Goal: Task Accomplishment & Management: Complete application form

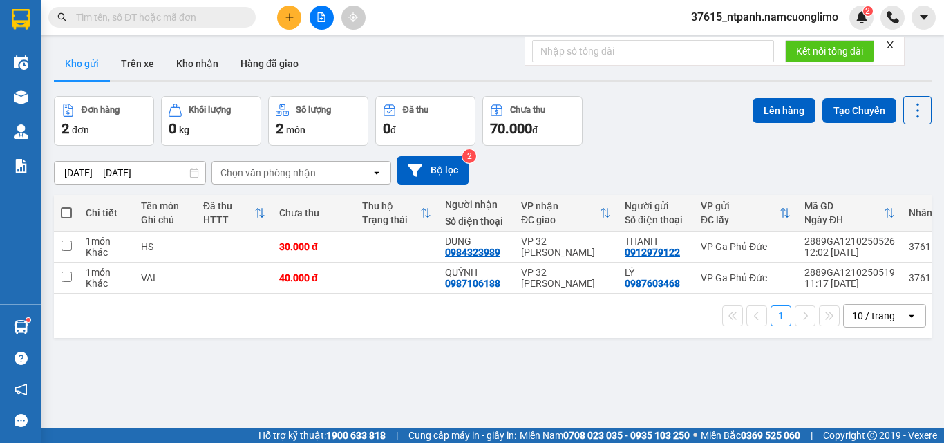
click at [294, 15] on icon "plus" at bounding box center [290, 17] width 10 height 10
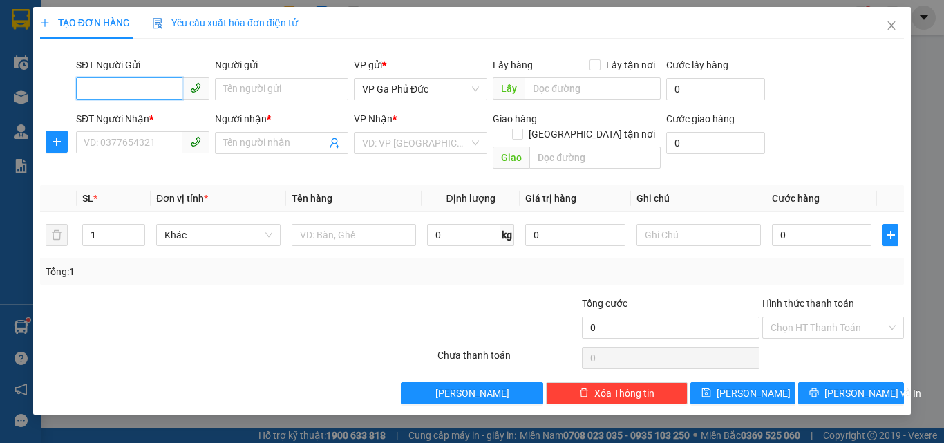
click at [158, 92] on input "SĐT Người Gửi" at bounding box center [129, 88] width 106 height 22
type input "0979548869"
click at [158, 120] on div "0979548869 - HẢI" at bounding box center [142, 116] width 117 height 15
type input "HẢI"
type input "0979548869"
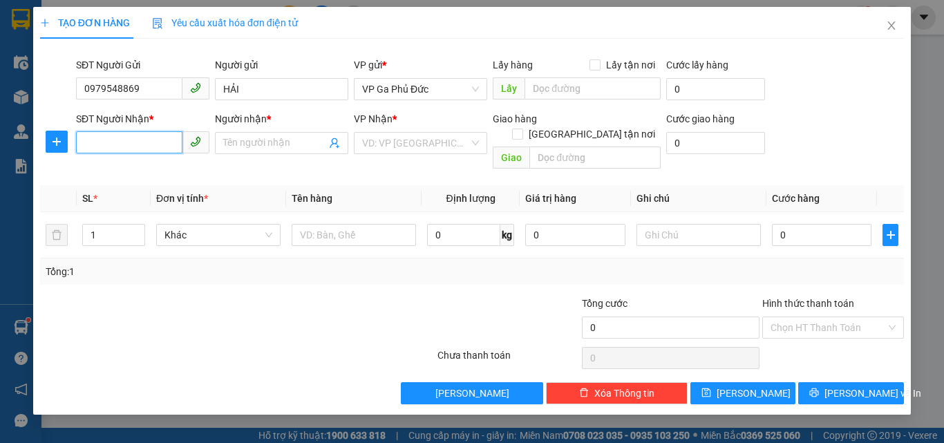
click at [163, 149] on input "SĐT Người Nhận *" at bounding box center [129, 142] width 106 height 22
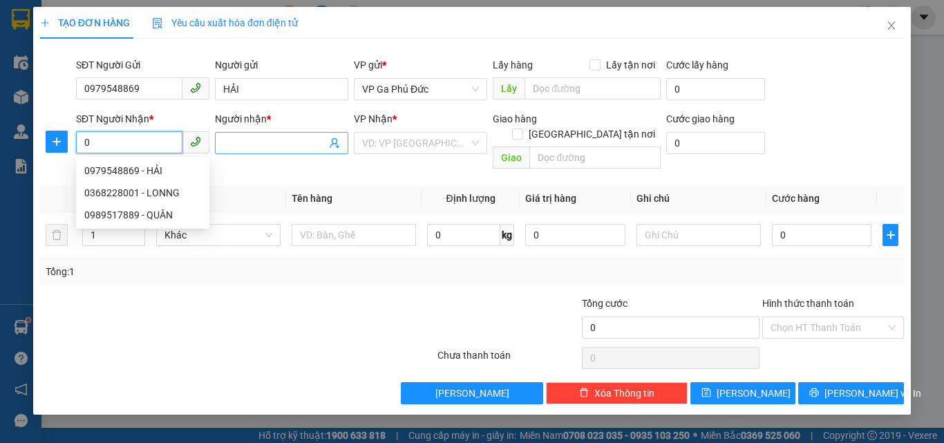
type input "0"
click at [245, 145] on input "Người nhận *" at bounding box center [274, 142] width 103 height 15
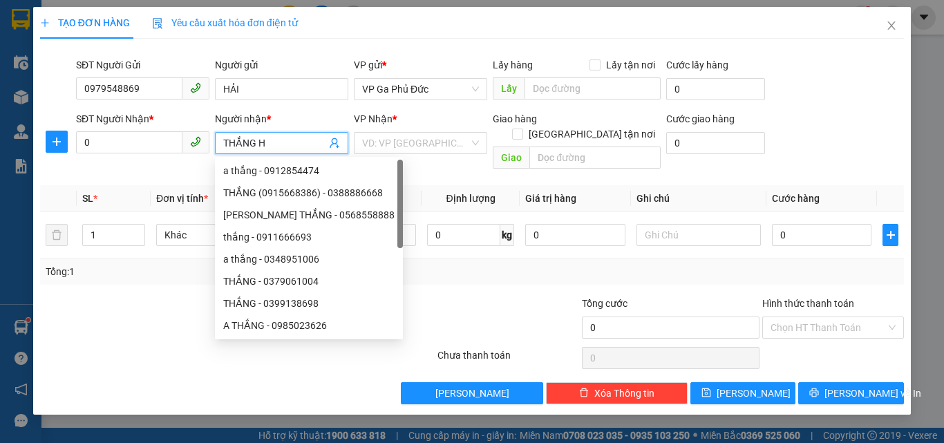
type input "THẮNG HN"
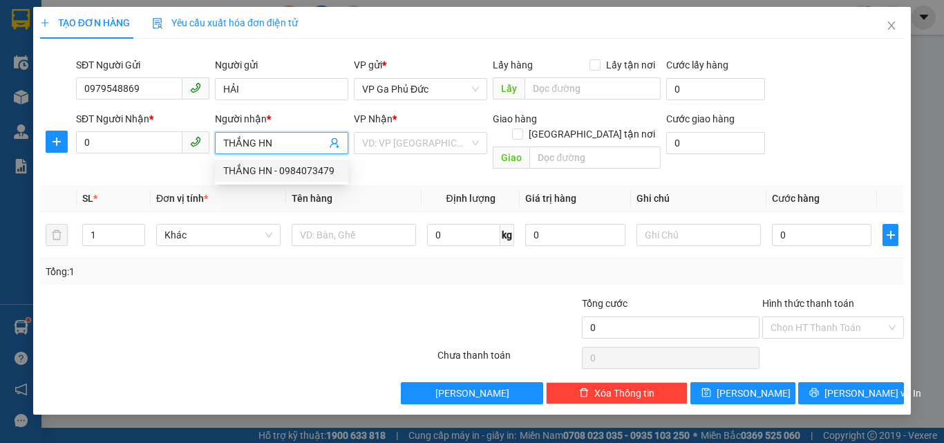
click at [326, 172] on div "THẮNG HN - 0984073479" at bounding box center [281, 170] width 117 height 15
type input "0984073479"
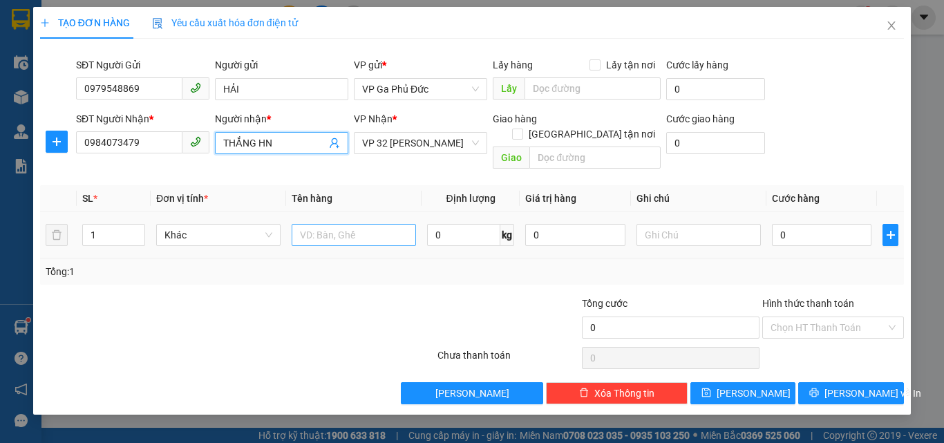
type input "THẮNG HN"
click at [354, 224] on input "text" at bounding box center [354, 235] width 124 height 22
type input "MT"
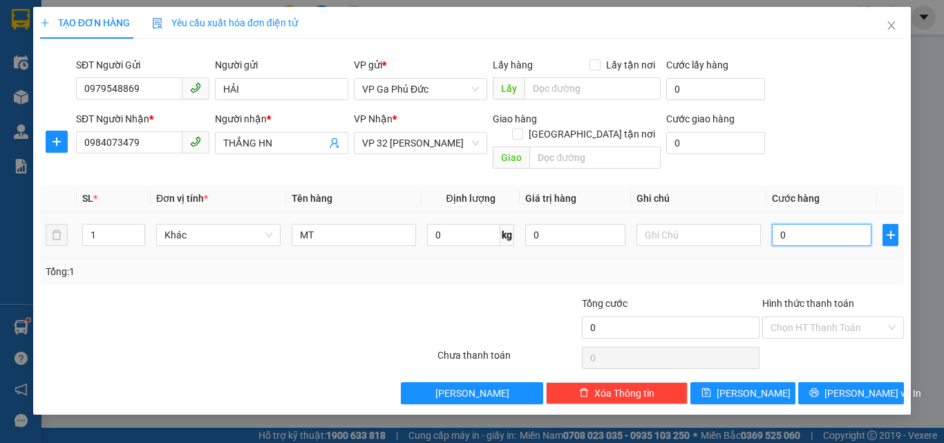
click at [810, 227] on input "0" at bounding box center [821, 235] width 99 height 22
type input "5"
type input "50"
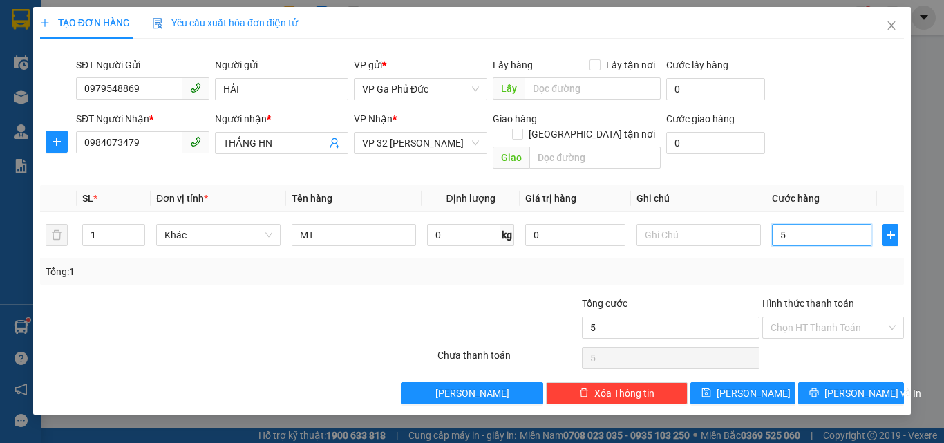
type input "50"
type input "50.000"
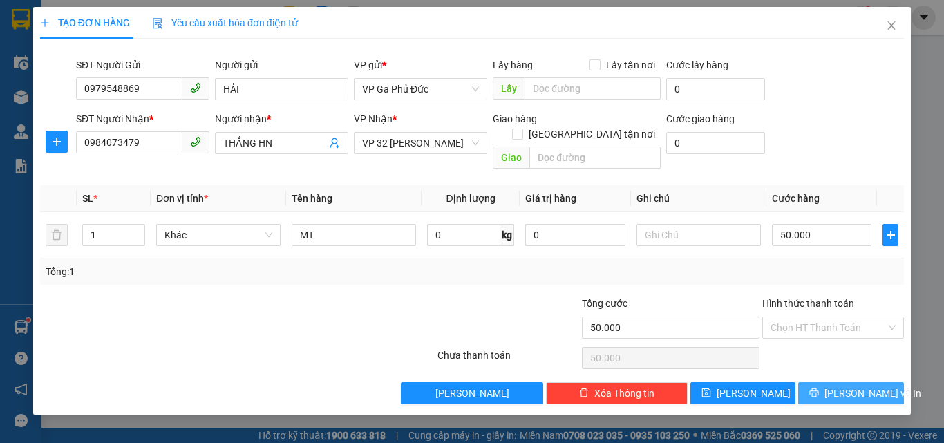
click at [840, 386] on span "[PERSON_NAME] và In" at bounding box center [872, 393] width 97 height 15
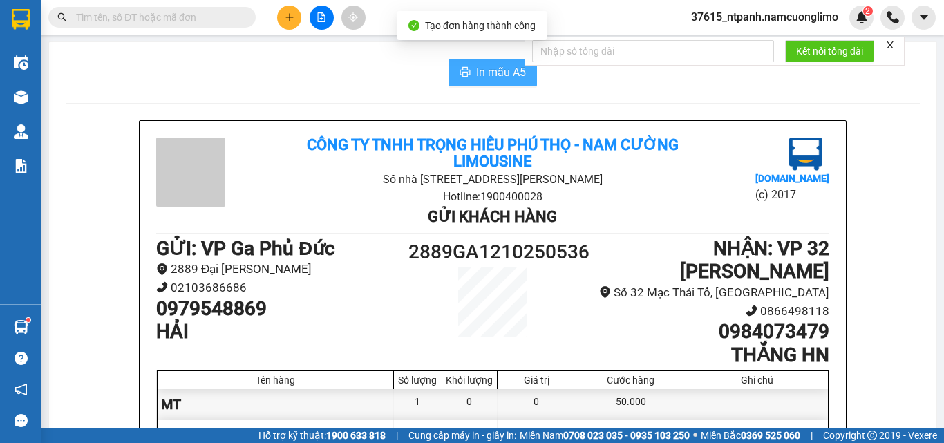
click at [485, 75] on span "In mẫu A5" at bounding box center [501, 72] width 50 height 17
